Goal: Navigation & Orientation: Find specific page/section

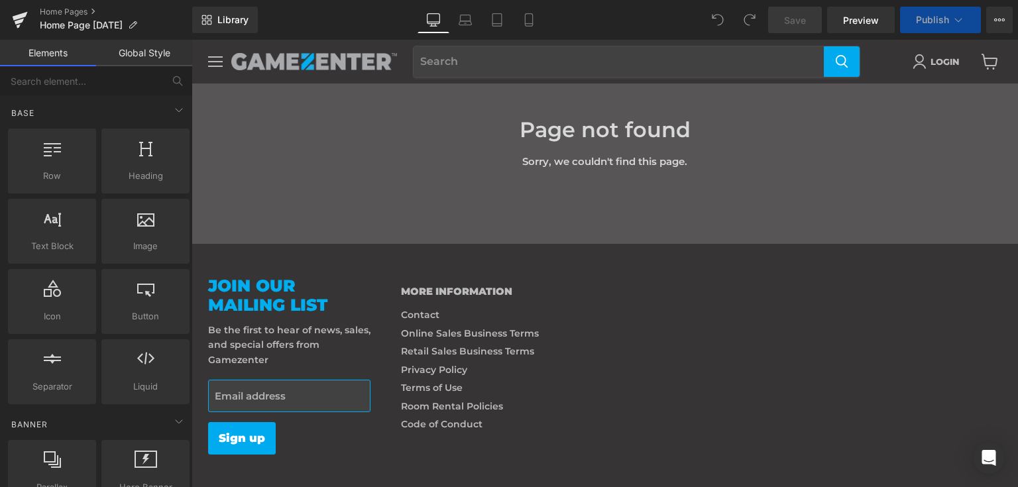
click at [420, 134] on span "Page not found" at bounding box center [605, 130] width 760 height 26
click at [655, 140] on span "Page not found" at bounding box center [605, 130] width 760 height 26
click at [71, 154] on div at bounding box center [52, 154] width 80 height 30
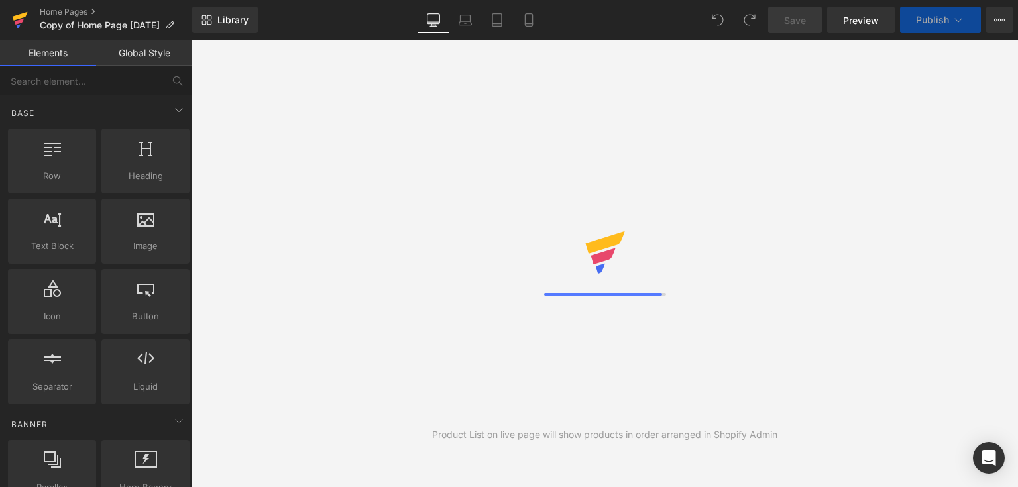
drag, startPoint x: 23, startPoint y: 18, endPoint x: 134, endPoint y: 107, distance: 142.4
click at [23, 18] on icon at bounding box center [20, 19] width 16 height 33
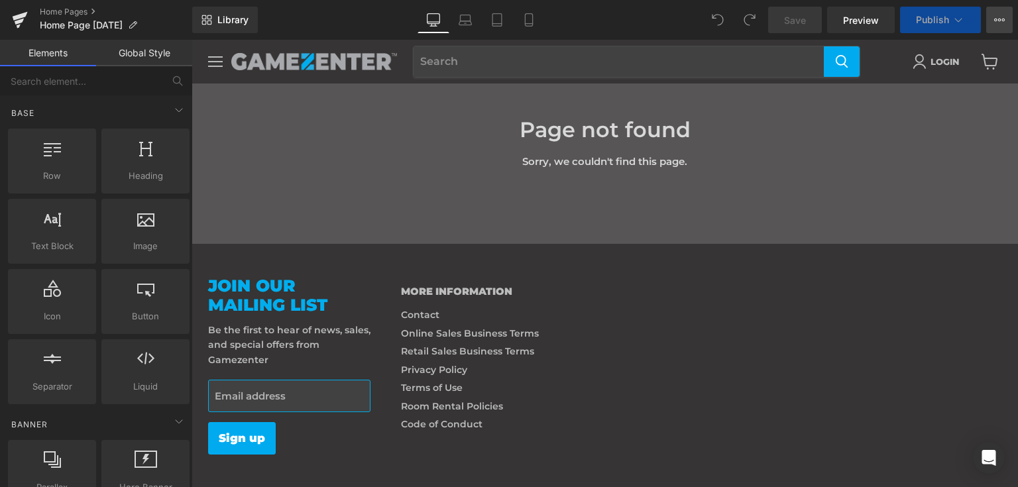
click at [996, 21] on icon at bounding box center [995, 20] width 3 height 3
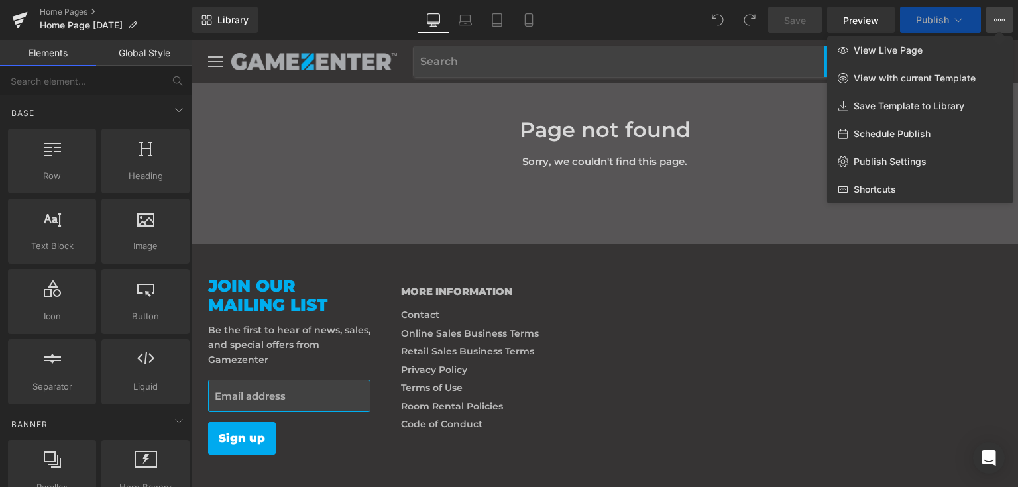
click at [996, 21] on icon at bounding box center [995, 20] width 3 height 3
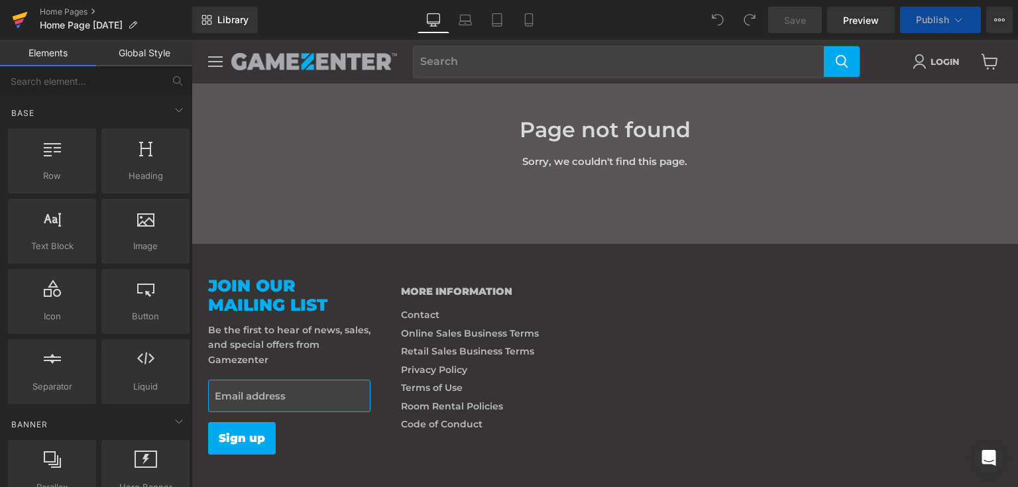
click at [25, 16] on icon at bounding box center [20, 19] width 16 height 33
